Goal: Task Accomplishment & Management: Manage account settings

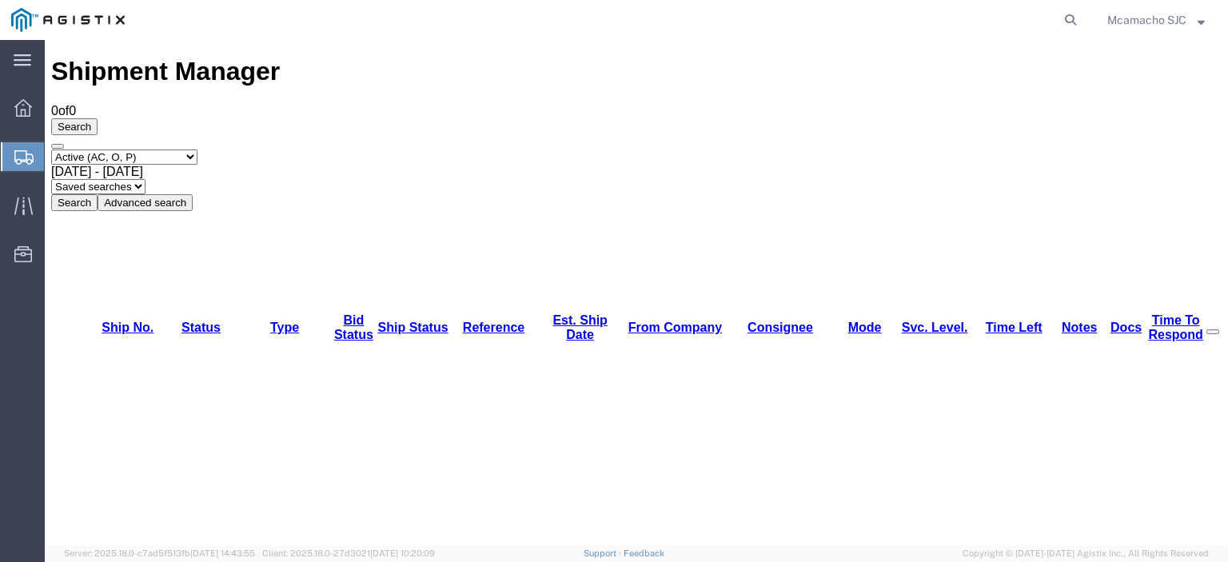
click at [172, 149] on select "Select status Active (AC, O, P) All Approved Awaiting Confirmation (AC) Booked …" at bounding box center [124, 156] width 146 height 15
select select "ALL"
click at [51, 149] on select "Select status Active (AC, O, P) All Approved Awaiting Confirmation (AC) Booked …" at bounding box center [124, 156] width 146 height 15
click at [98, 194] on button "Search" at bounding box center [74, 202] width 46 height 17
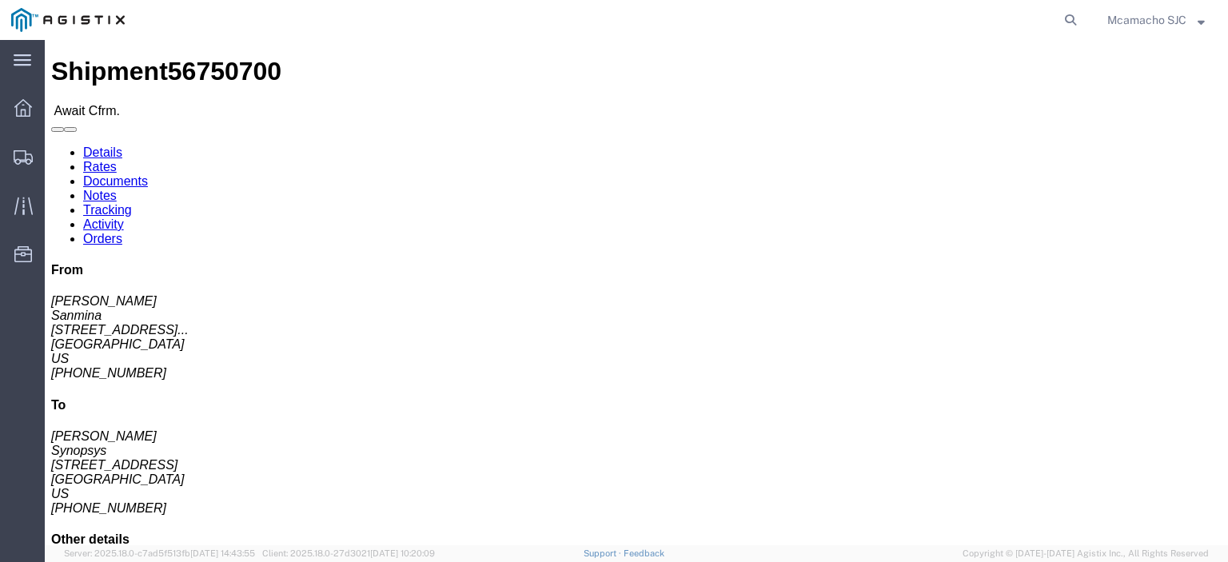
click link "Confirm"
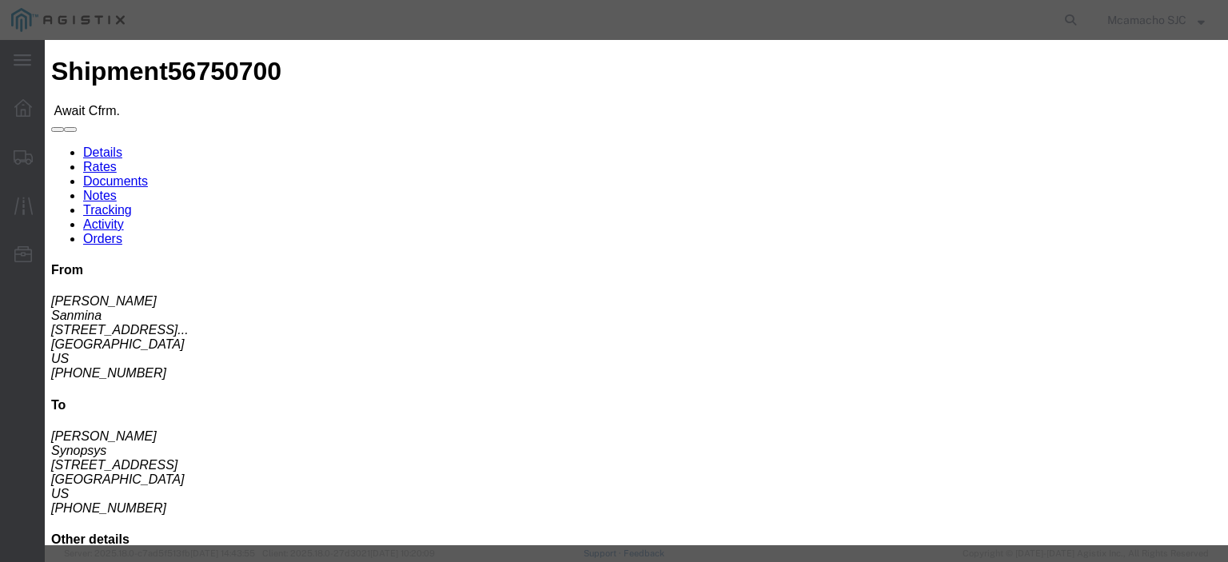
click input "text"
paste input "1000986283"
type input "1000986283"
type input "[PERSON_NAME]"
type input "4084571280"
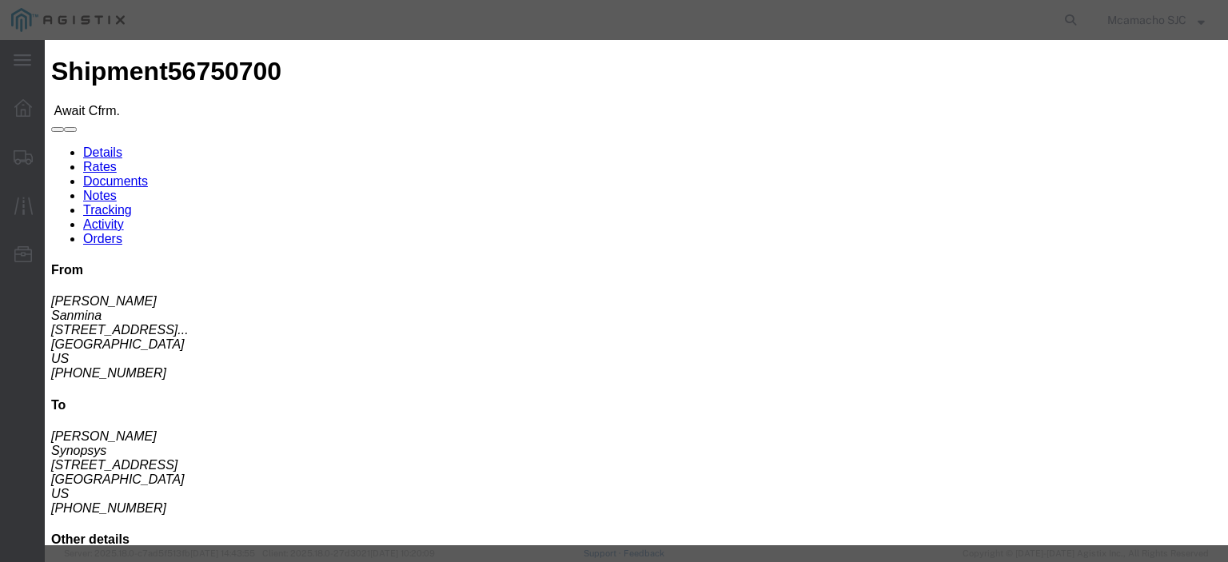
click select "Select Midnight 1 am 2 am 3 am 4 am 5 am 6 am 7 am 8 am 9 am 10 am 11 am 12 Noo…"
select select "1400"
click select "Select Midnight 1 am 2 am 3 am 4 am 5 am 6 am 7 am 8 am 9 am 10 am 11 am 12 Noo…"
click div "Confirmation Details Use my profile Bill of Lading Number 1000986283 Person Mon…"
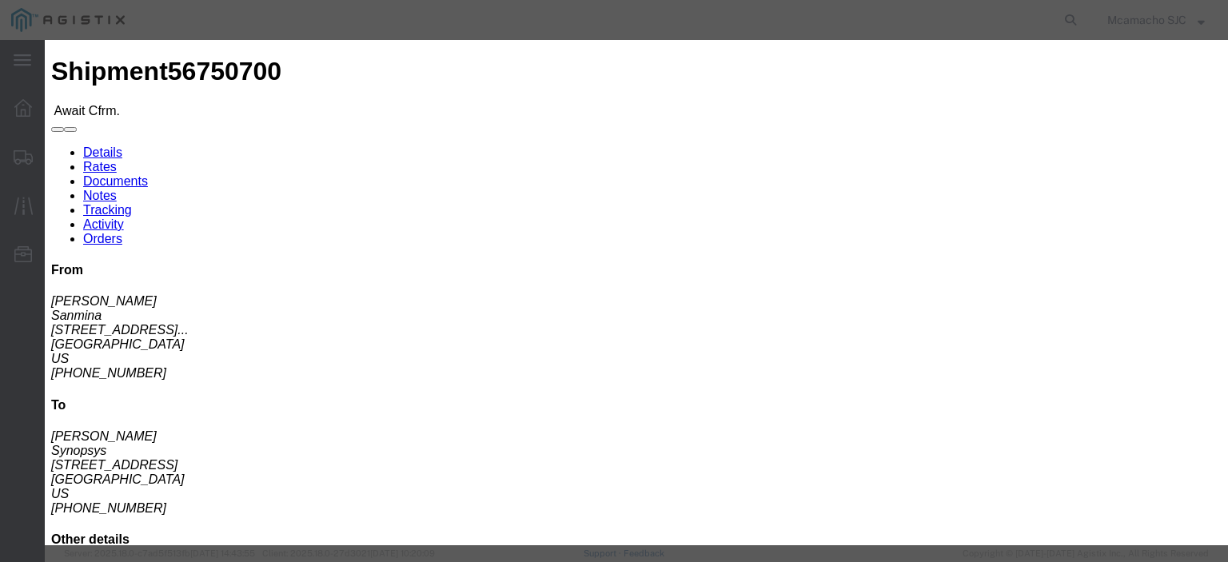
click input "[DATE]"
click td "8"
type input "[DATE]"
click select "Select Midnight 1 am 2 am 3 am 4 am 5 am 6 am 7 am 8 am 9 am 10 am 11 am 12 Noo…"
select select "1600"
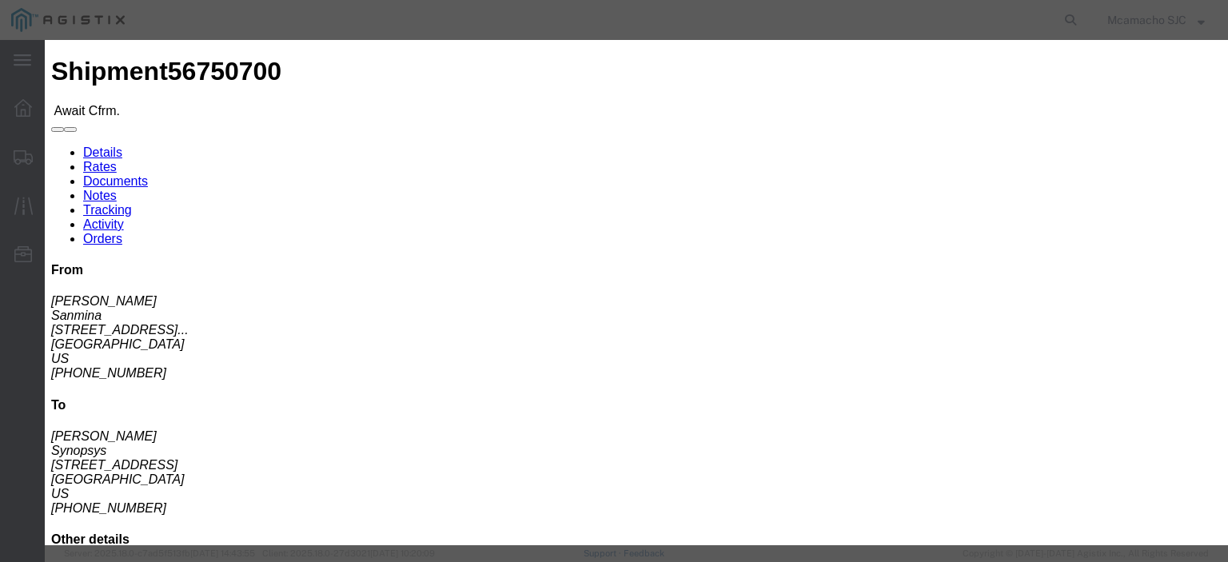
click select "Select Midnight 1 am 2 am 3 am 4 am 5 am 6 am 7 am 8 am 9 am 10 am 11 am 12 Noo…"
click button "Submit"
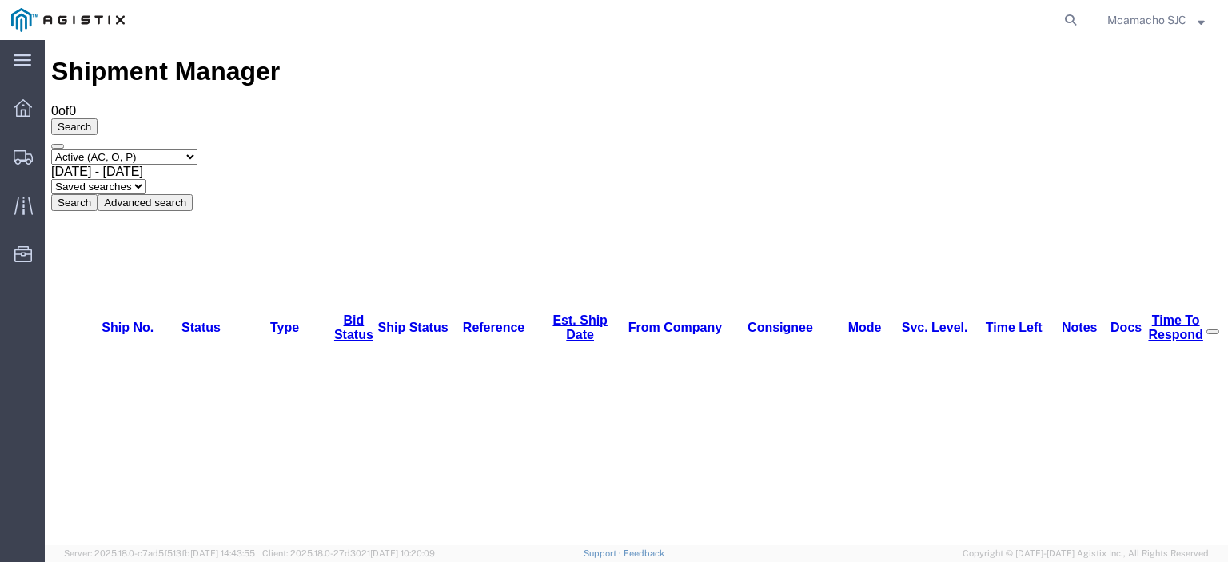
click at [170, 149] on select "Select status Active (AC, O, P) All Approved Awaiting Confirmation (AC) Booked …" at bounding box center [124, 156] width 146 height 15
select select "BOOK"
click at [51, 149] on select "Select status Active (AC, O, P) All Approved Awaiting Confirmation (AC) Booked …" at bounding box center [124, 156] width 146 height 15
click at [144, 149] on select "Select status Active (AC, O, P) All Approved Awaiting Confirmation (AC) Booked …" at bounding box center [124, 156] width 146 height 15
click at [98, 194] on button "Search" at bounding box center [74, 202] width 46 height 17
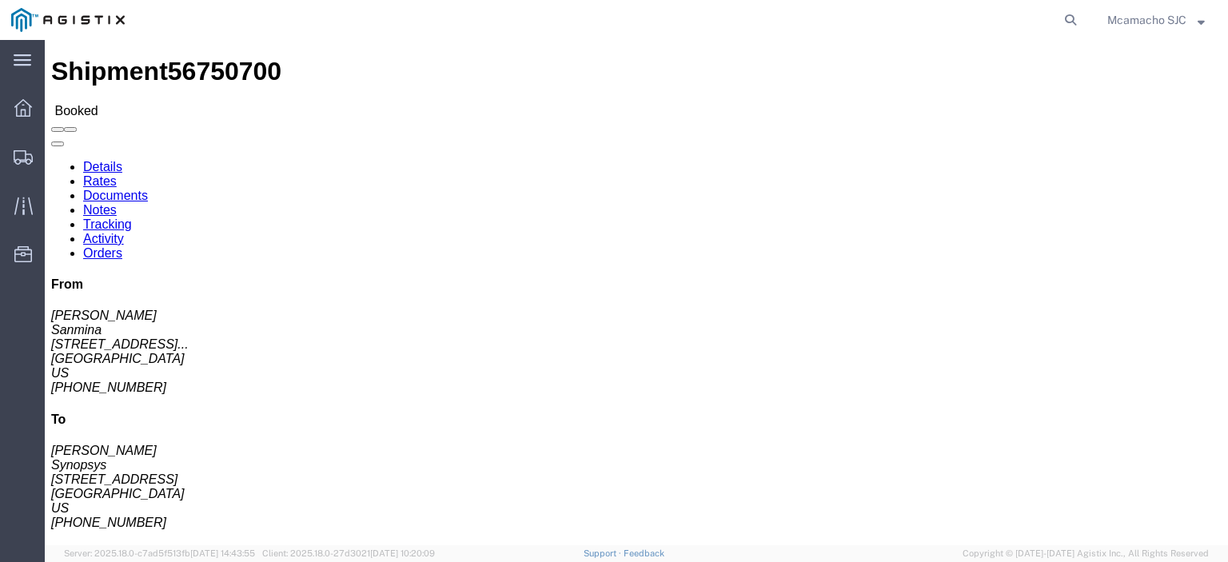
click link "Documents"
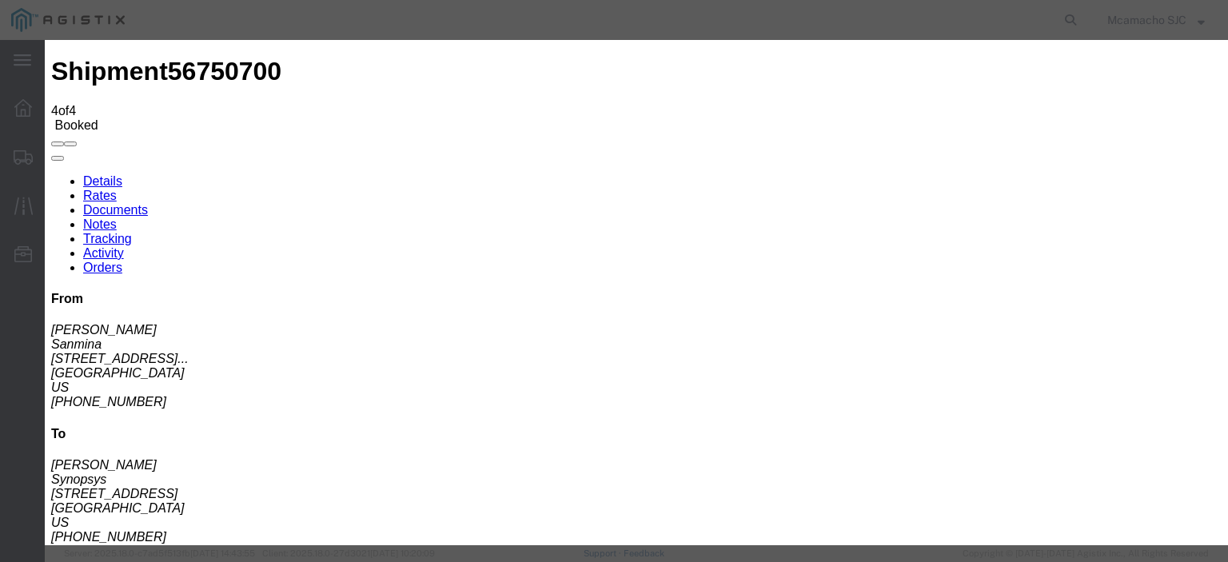
type input "C:\fakepath\1000986283.pdf"
type input "AIRGROUP"
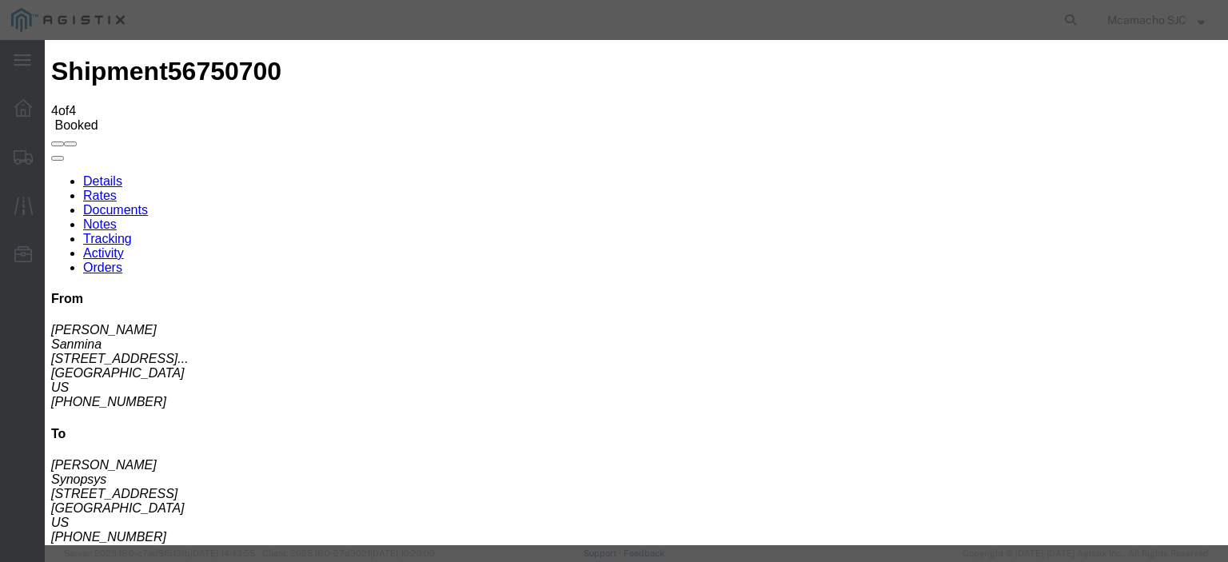
type input "HAWB"
select select "BILL_OF_LADING"
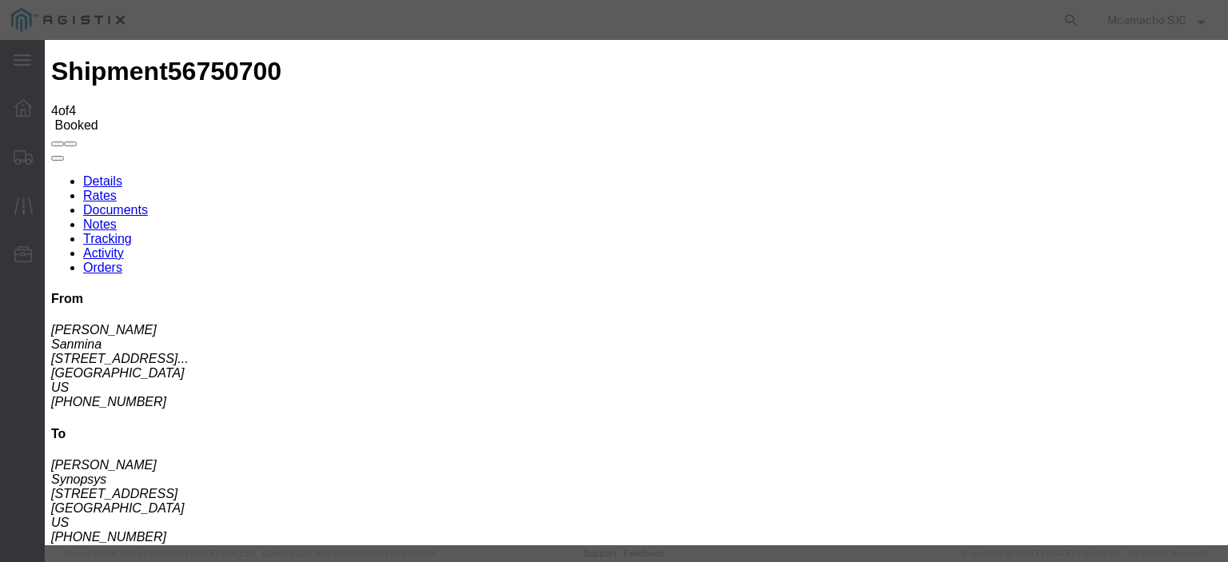
select select
